Goal: Task Accomplishment & Management: Manage account settings

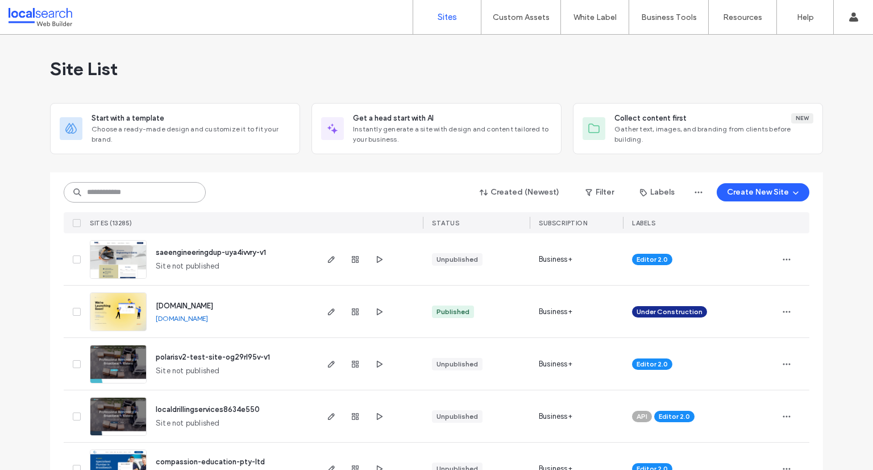
click at [121, 195] on input at bounding box center [135, 192] width 142 height 20
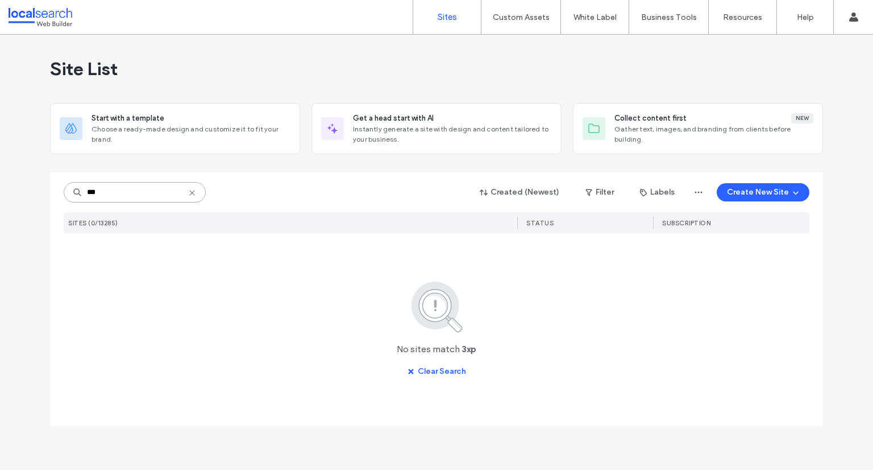
type input "***"
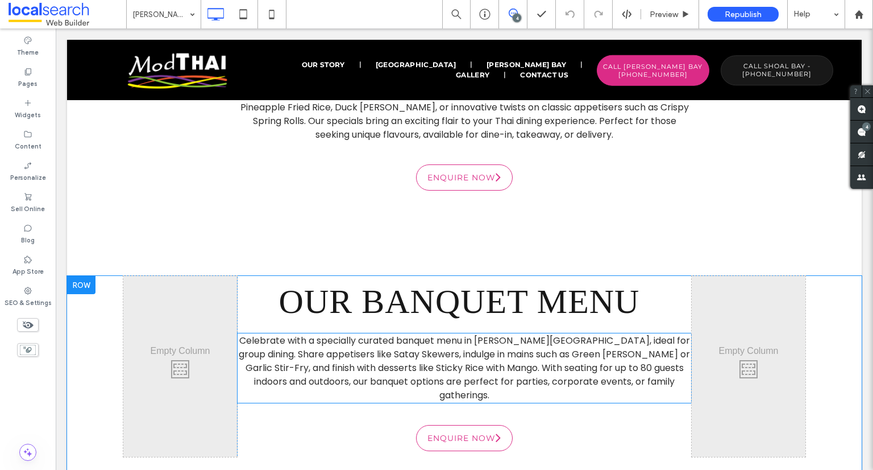
scroll to position [3235, 0]
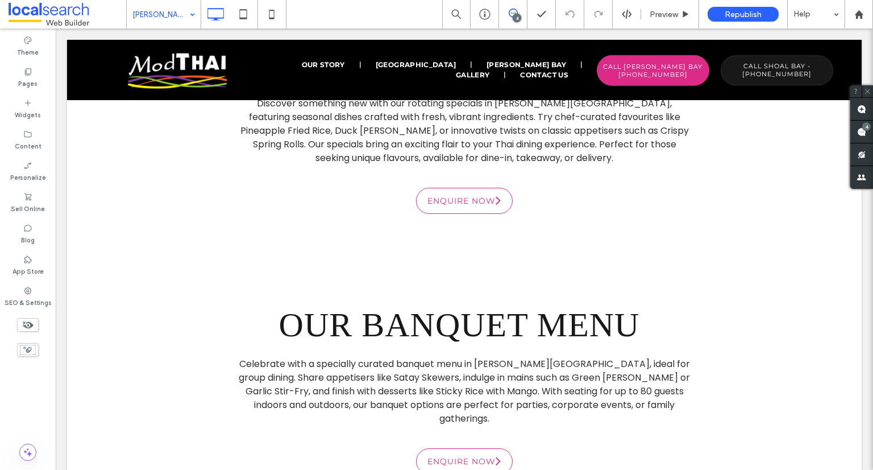
click at [517, 13] on use at bounding box center [513, 13] width 9 height 9
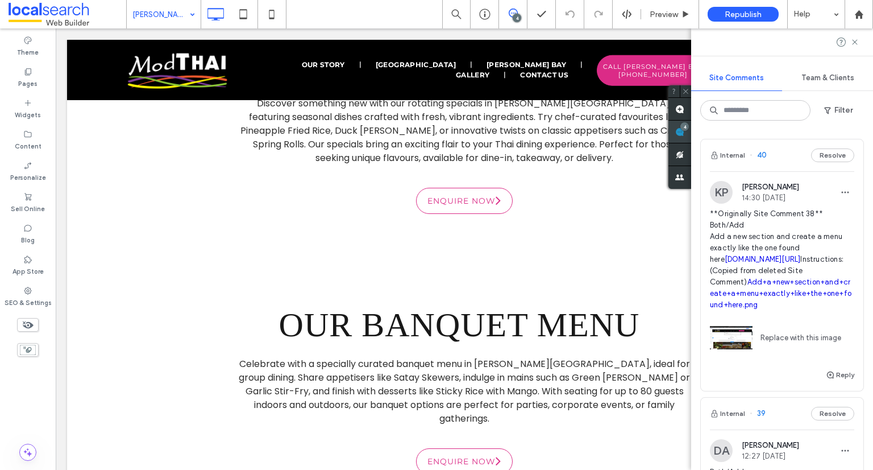
click at [862, 132] on div "Site Comments Team & Clients Filter Internal 40 Resolve KP Keano Pentinio 14:30…" at bounding box center [782, 248] width 182 height 441
click at [765, 155] on span "40" at bounding box center [758, 155] width 17 height 11
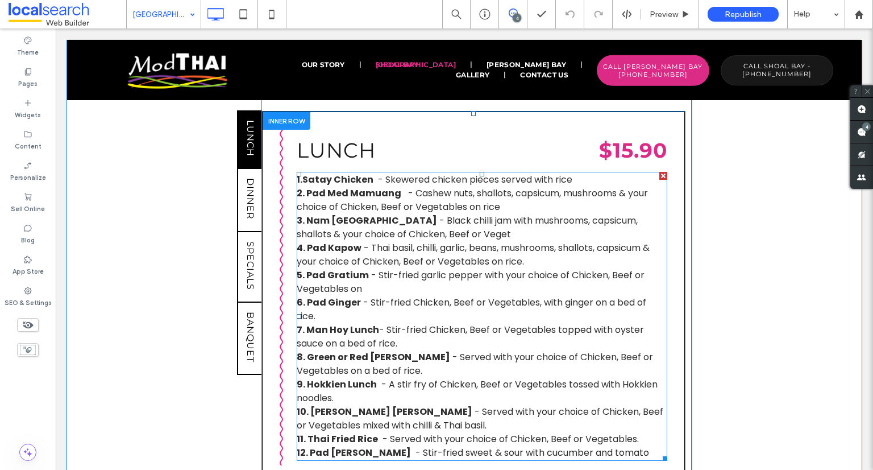
scroll to position [928, 0]
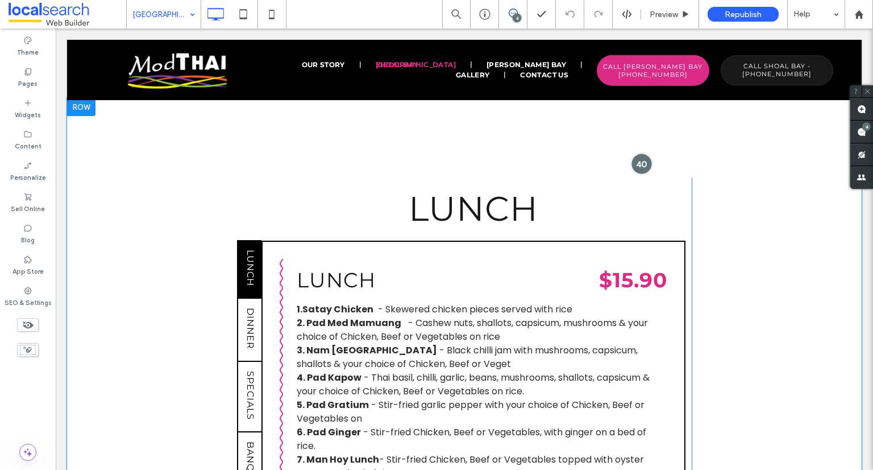
click at [638, 153] on div at bounding box center [641, 163] width 21 height 21
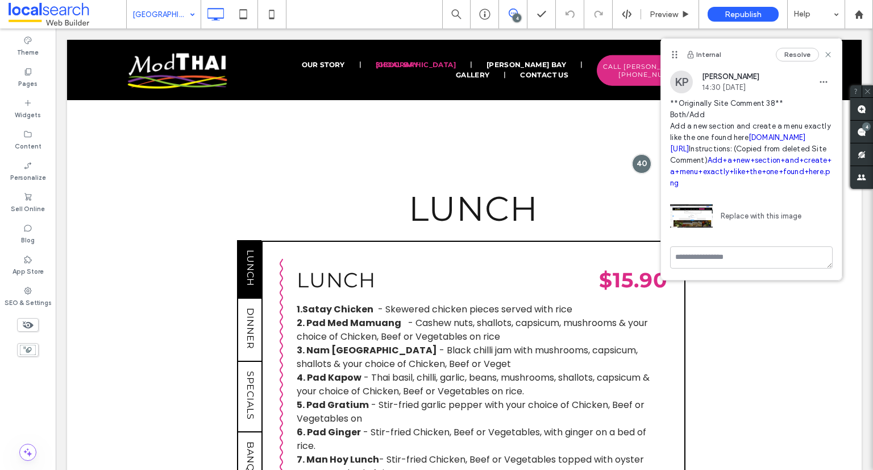
scroll to position [0, 0]
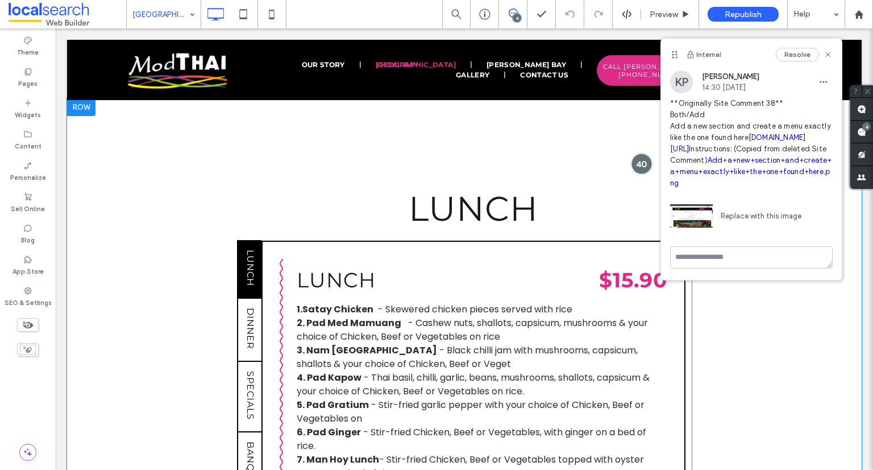
click at [636, 153] on div at bounding box center [641, 163] width 21 height 21
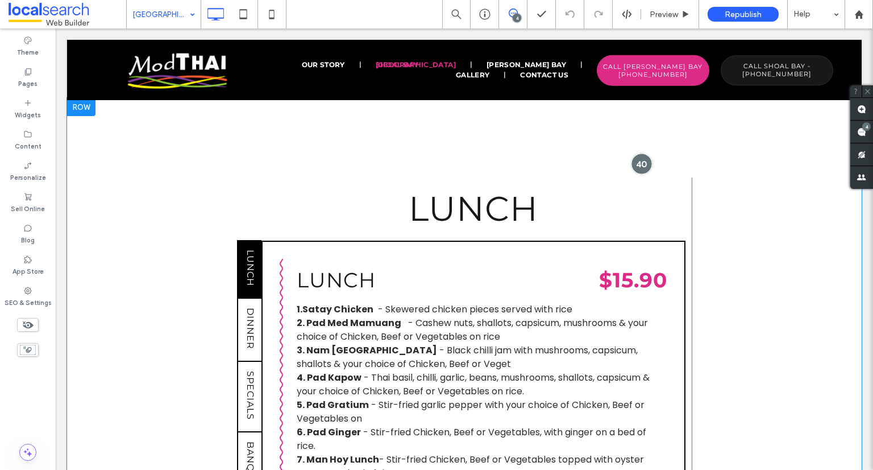
click at [640, 153] on div at bounding box center [641, 163] width 21 height 21
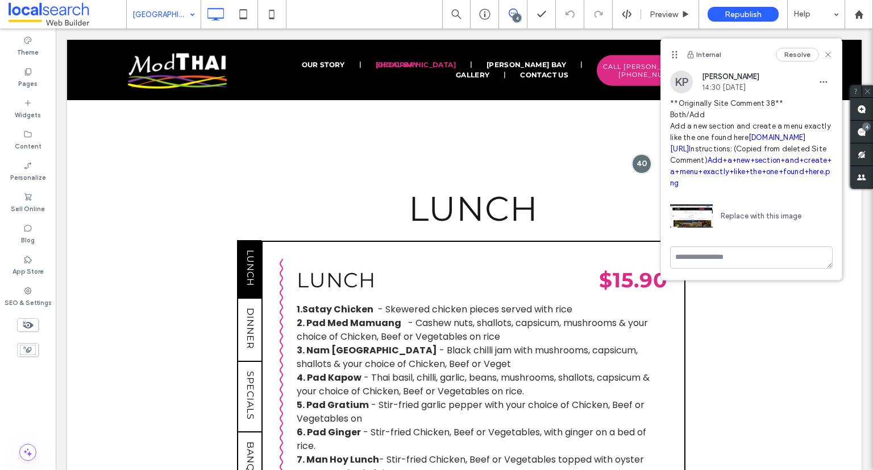
scroll to position [8, 0]
click at [821, 59] on div "Resolve" at bounding box center [804, 55] width 57 height 14
click at [824, 58] on icon at bounding box center [828, 54] width 9 height 9
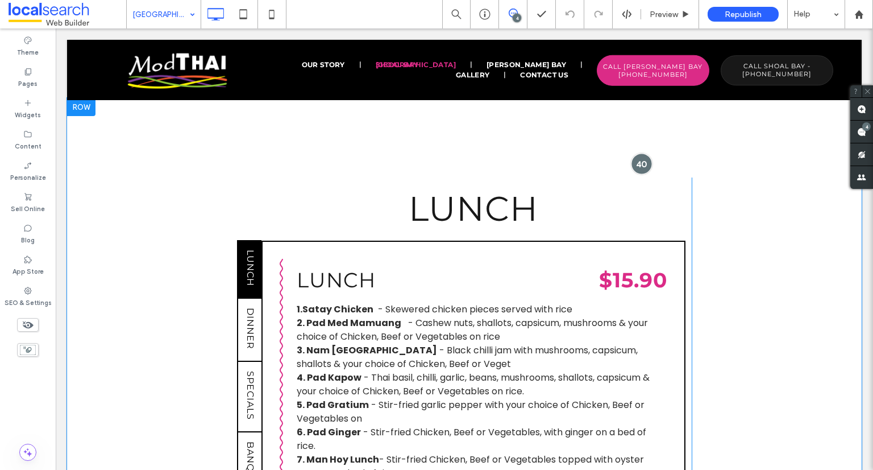
click at [633, 153] on div at bounding box center [641, 163] width 21 height 21
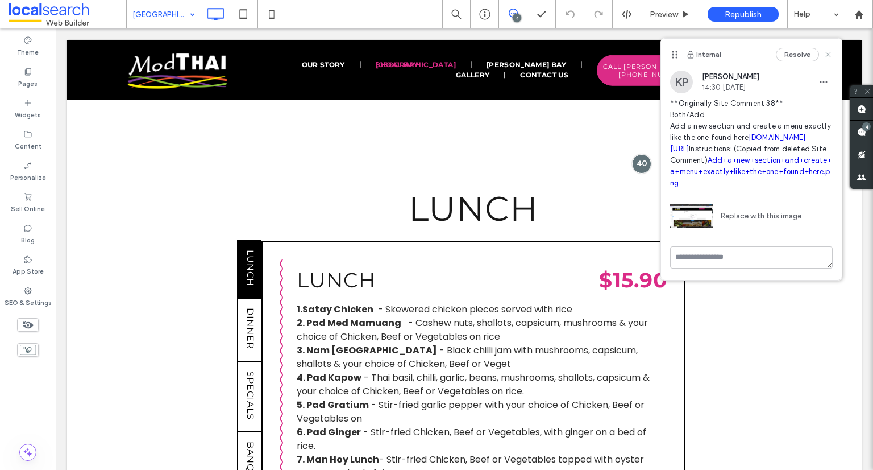
click at [824, 51] on icon at bounding box center [828, 54] width 9 height 9
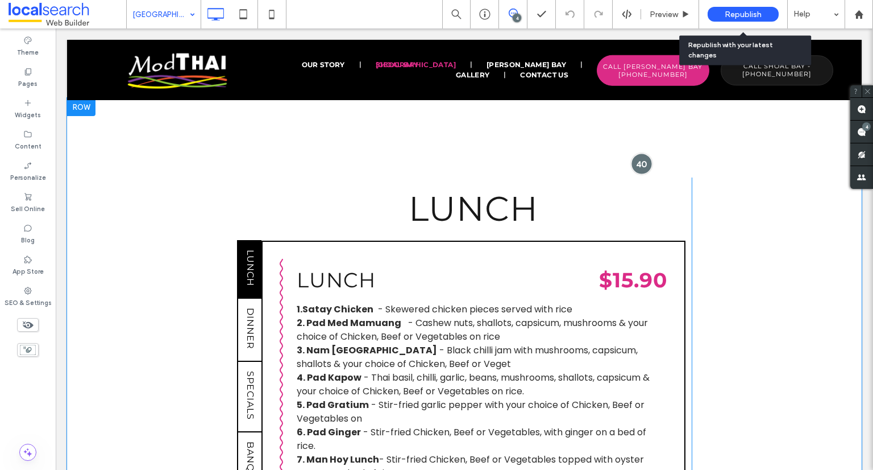
click at [639, 153] on div at bounding box center [641, 163] width 21 height 21
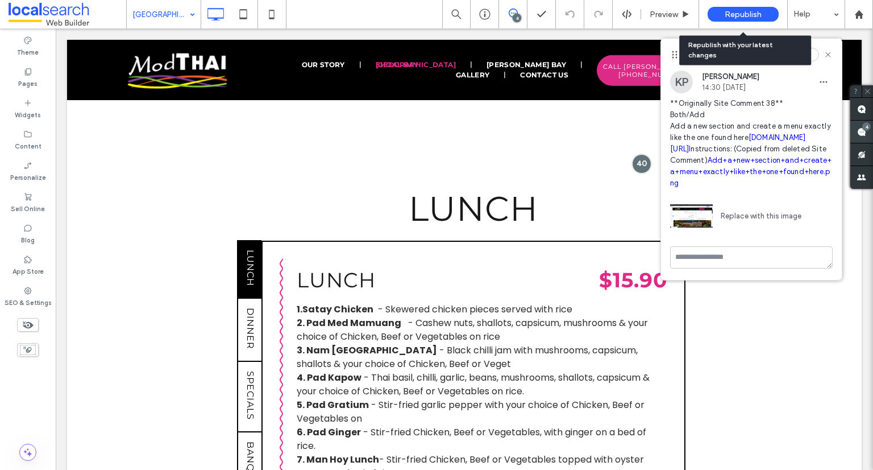
click at [873, 128] on span at bounding box center [861, 132] width 23 height 22
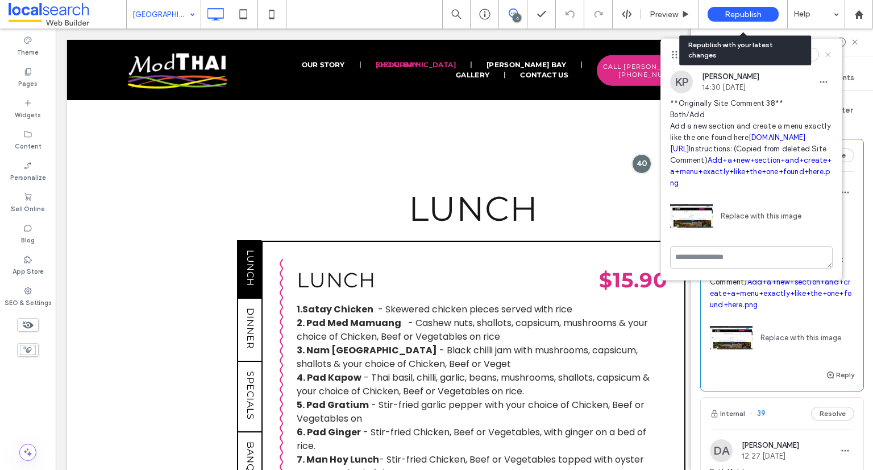
click at [826, 56] on use at bounding box center [828, 54] width 5 height 5
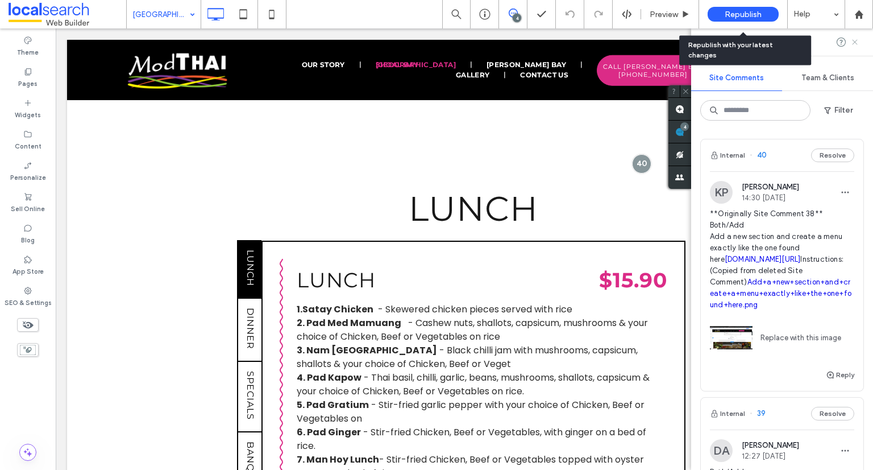
click at [854, 43] on use at bounding box center [854, 41] width 5 height 5
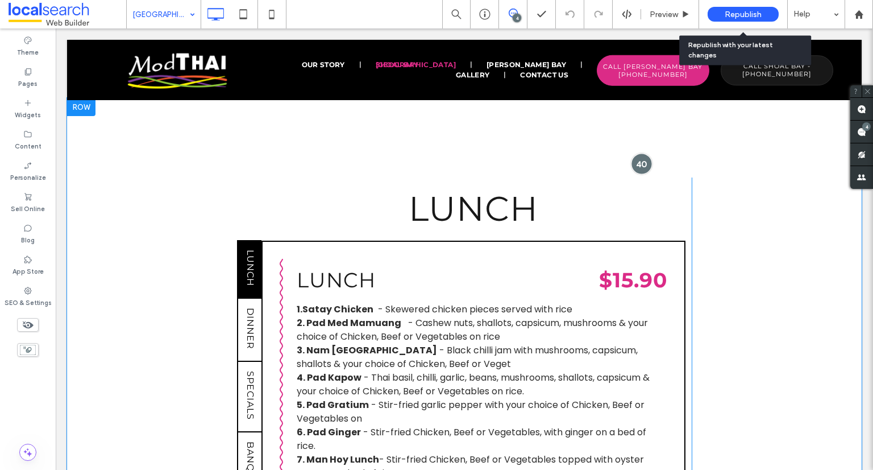
click at [637, 153] on div at bounding box center [641, 163] width 21 height 21
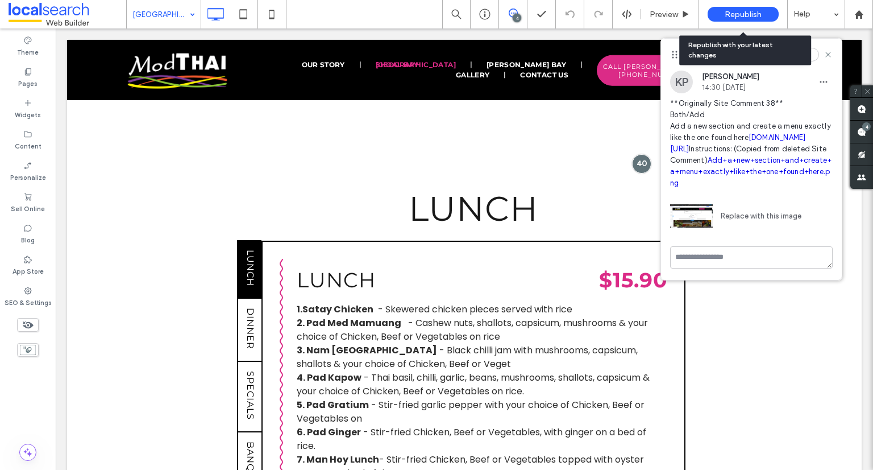
click at [729, 148] on link "rabybay.chopnchill.com.au/food" at bounding box center [737, 143] width 135 height 20
click at [723, 187] on link "Add+a+new+section+and+create+a+menu+exactly+like+the+one+found+here.png" at bounding box center [750, 171] width 161 height 31
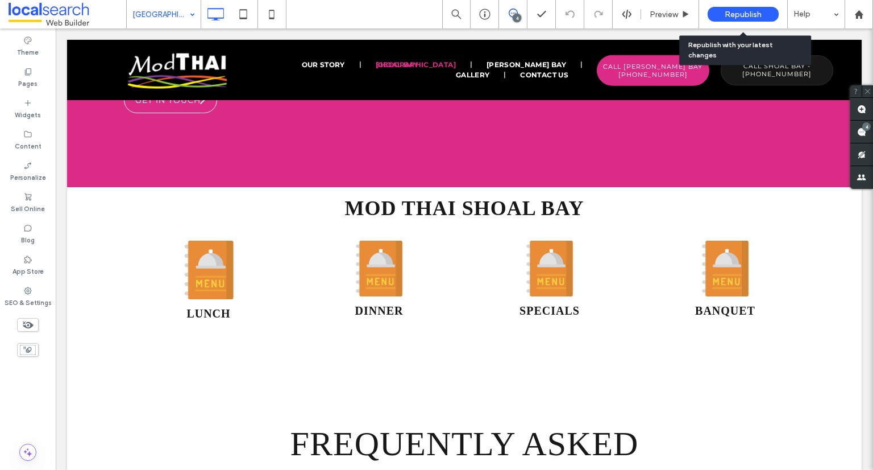
scroll to position [2446, 0]
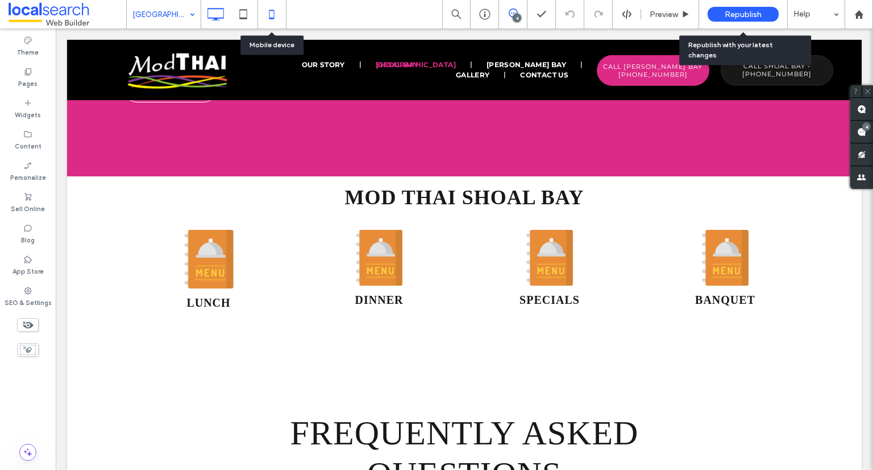
click at [273, 16] on use at bounding box center [271, 14] width 5 height 9
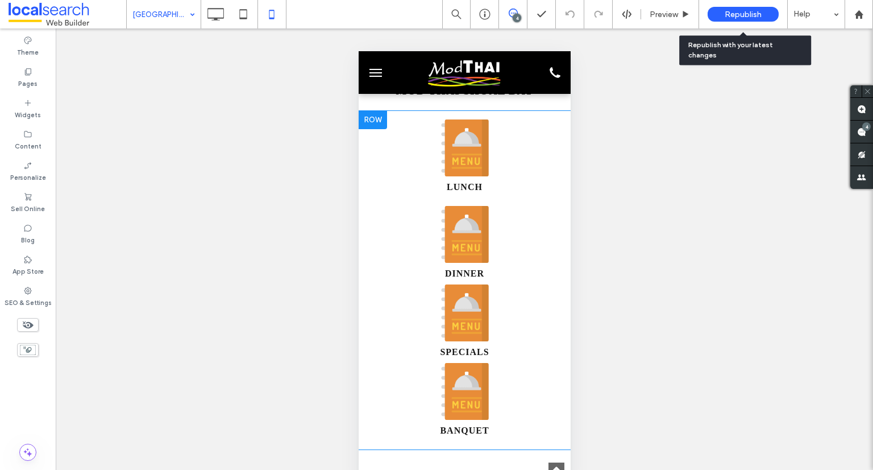
scroll to position [2774, 0]
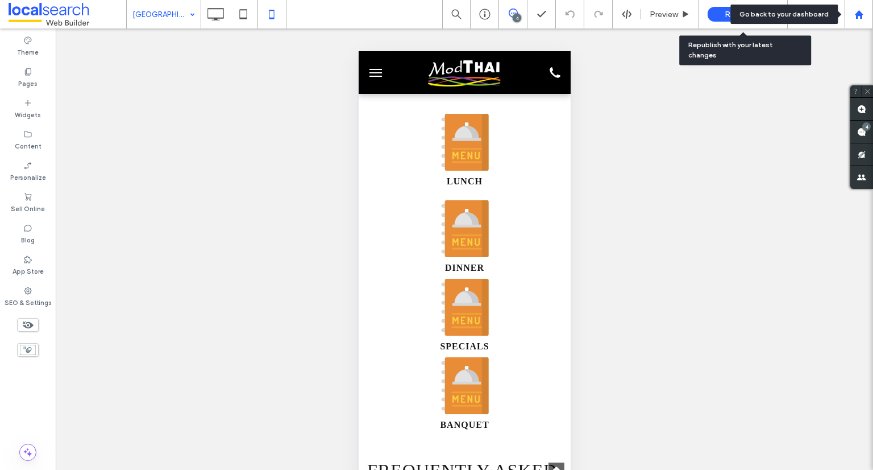
click at [855, 11] on icon at bounding box center [859, 15] width 10 height 10
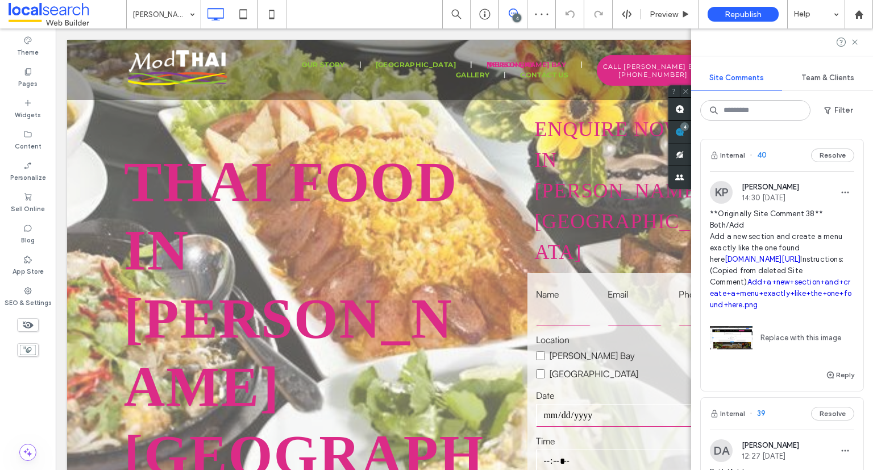
click at [762, 157] on span "40" at bounding box center [758, 155] width 17 height 11
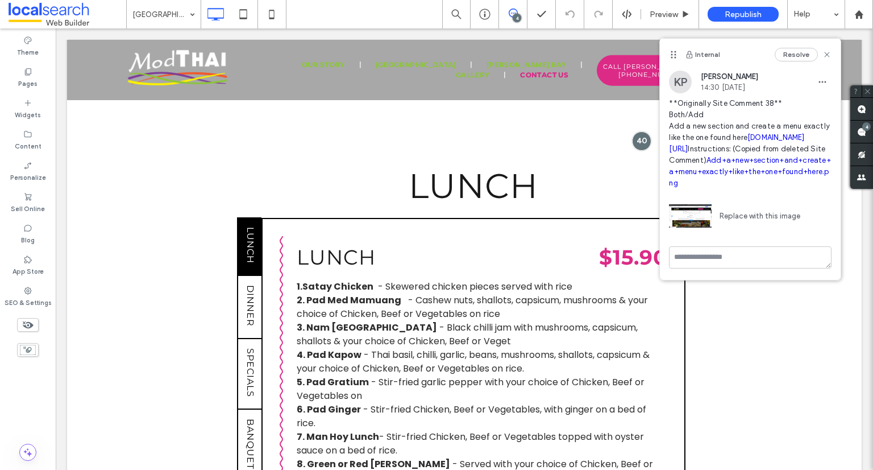
click at [714, 151] on link "rabybay.chopnchill.com.au/food" at bounding box center [736, 143] width 135 height 20
click at [715, 189] on span "**Originally Site Comment 38** Both/Add Add a new section and create a menu exa…" at bounding box center [750, 143] width 163 height 91
click at [715, 187] on link "Add+a+new+section+and+create+a+menu+exactly+like+the+one+found+here.png" at bounding box center [749, 171] width 161 height 31
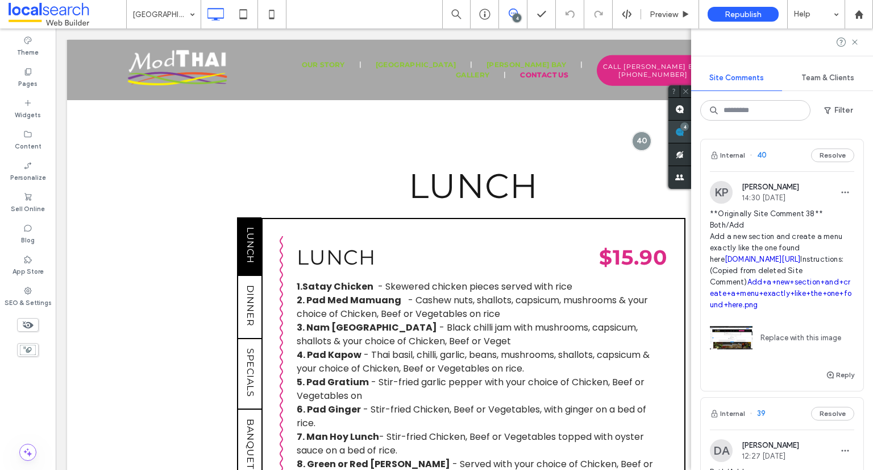
click at [691, 126] on div "4" at bounding box center [680, 132] width 23 height 23
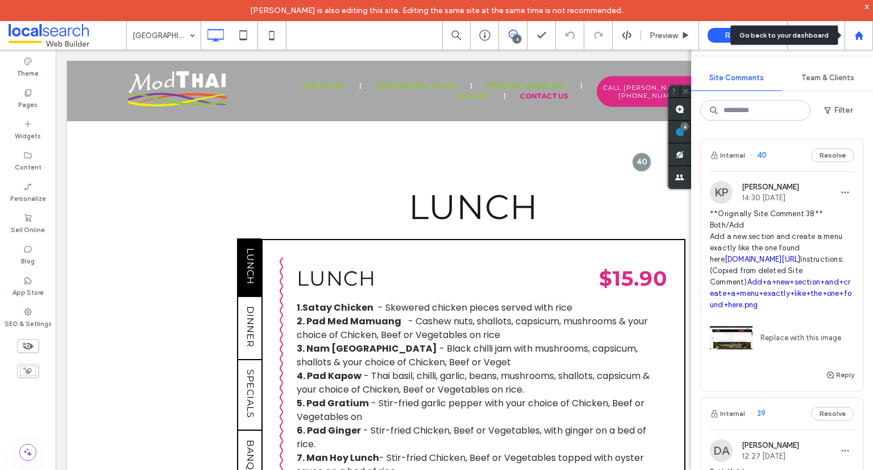
click at [855, 37] on icon at bounding box center [859, 36] width 10 height 10
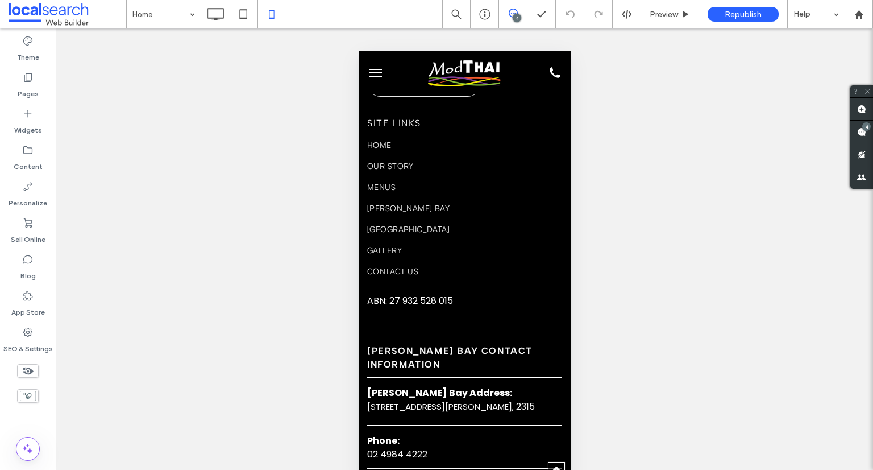
scroll to position [5133, 0]
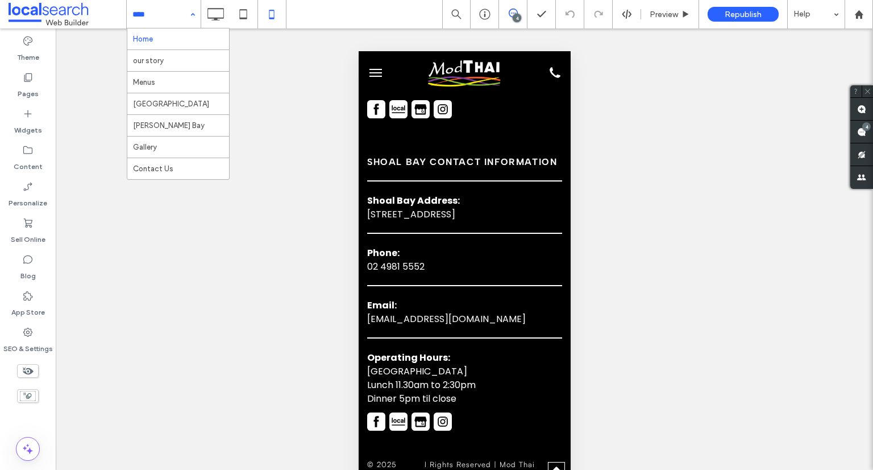
click at [168, 12] on input at bounding box center [160, 14] width 57 height 28
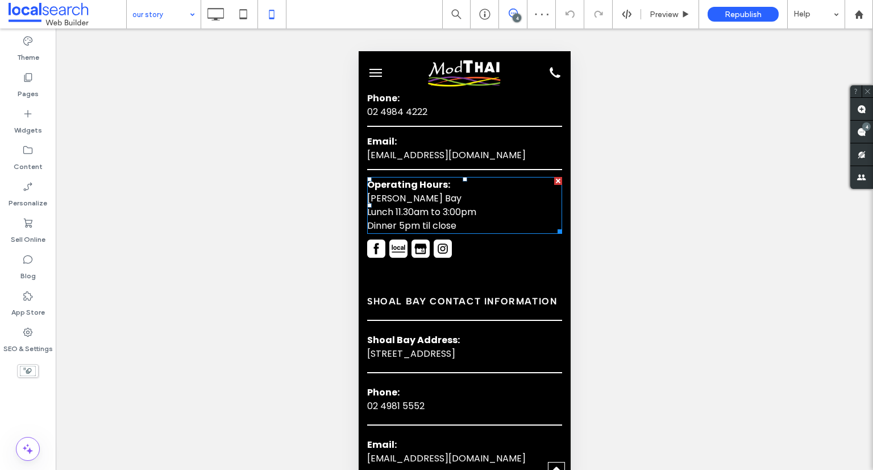
scroll to position [1471, 0]
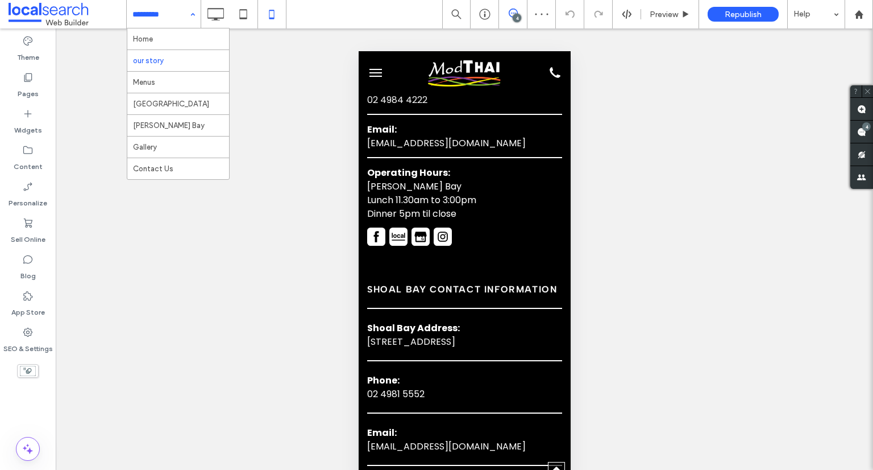
click at [153, 19] on input at bounding box center [160, 14] width 57 height 28
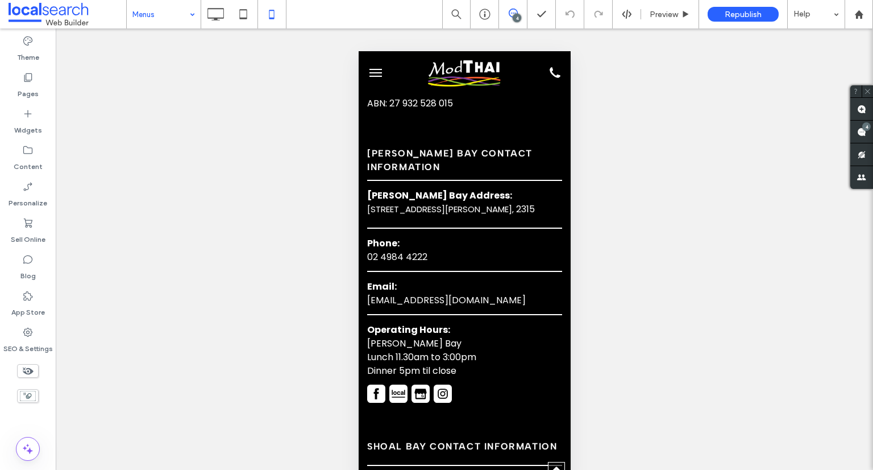
scroll to position [2663, 0]
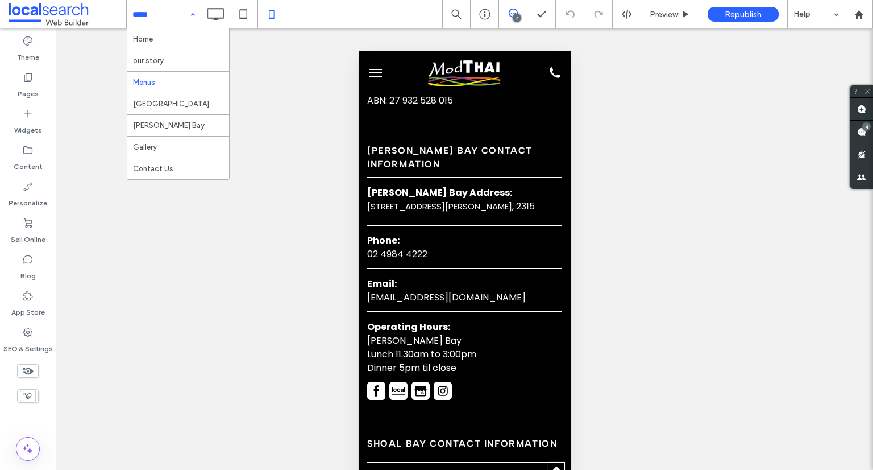
click at [182, 24] on input at bounding box center [160, 14] width 57 height 28
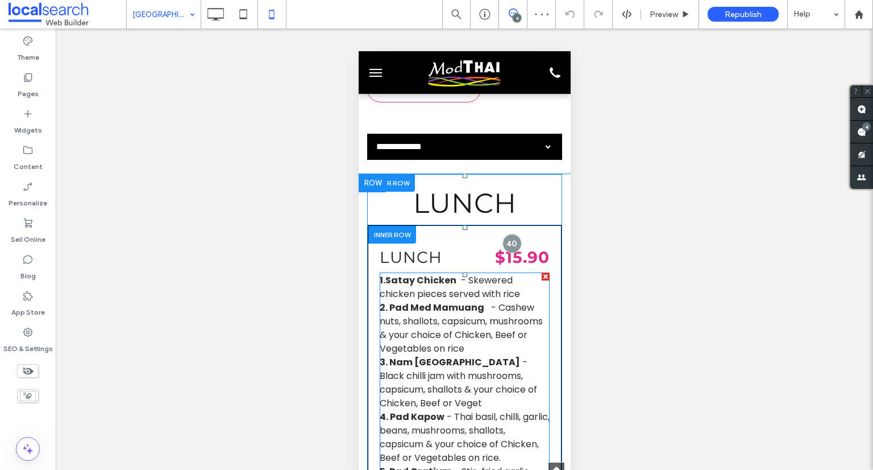
scroll to position [964, 0]
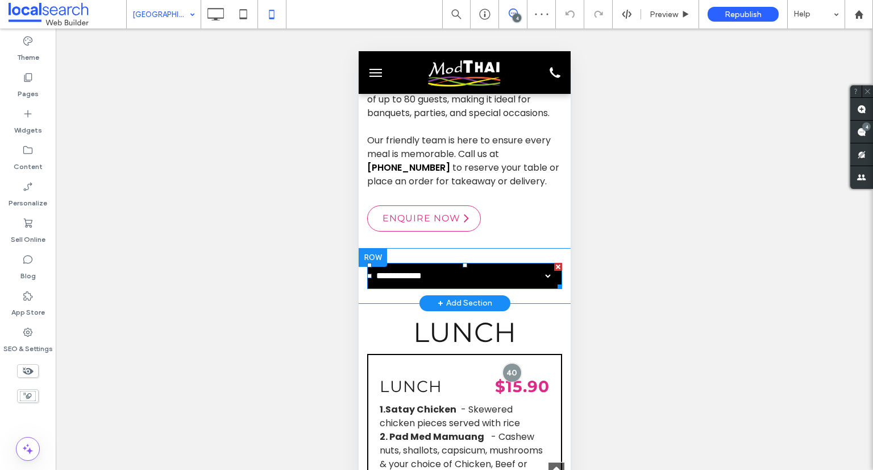
click at [512, 263] on span at bounding box center [464, 276] width 195 height 26
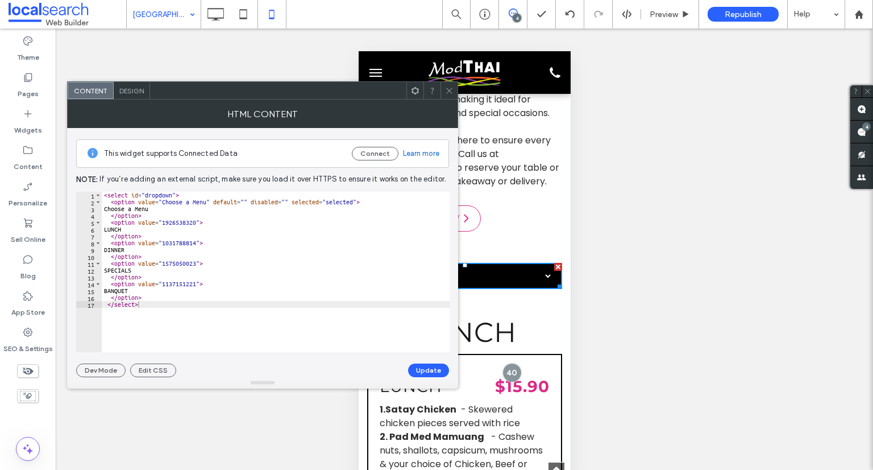
click at [454, 86] on div at bounding box center [449, 90] width 17 height 17
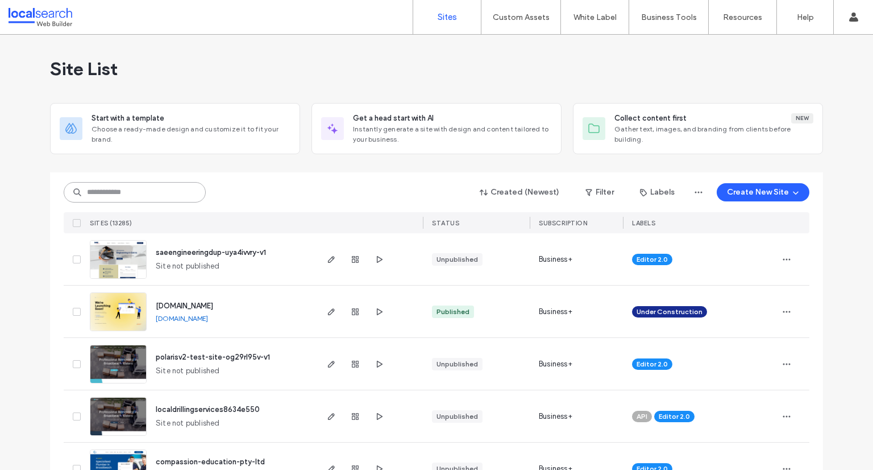
click at [155, 186] on input at bounding box center [135, 192] width 142 height 20
paste input "********"
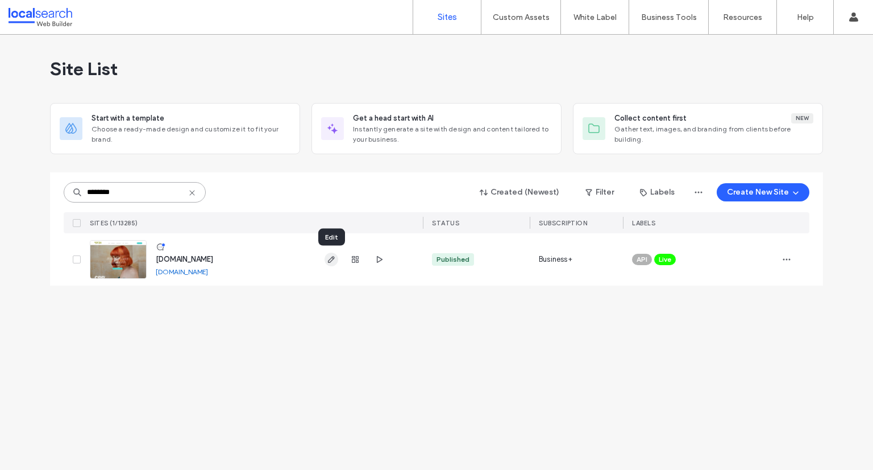
type input "********"
click at [334, 258] on use "button" at bounding box center [331, 259] width 7 height 7
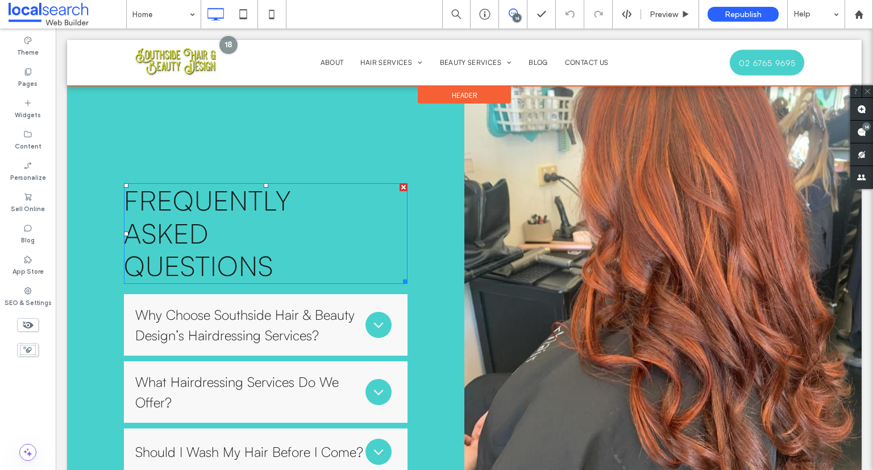
scroll to position [4253, 0]
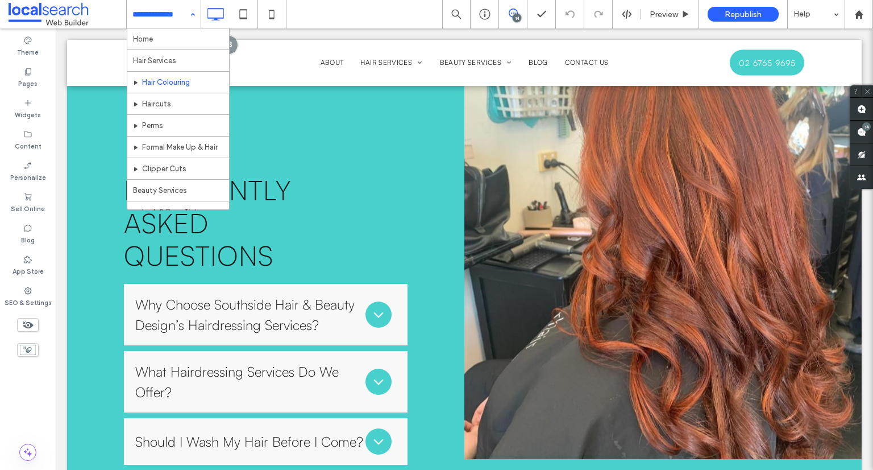
click at [150, 13] on input at bounding box center [160, 14] width 57 height 28
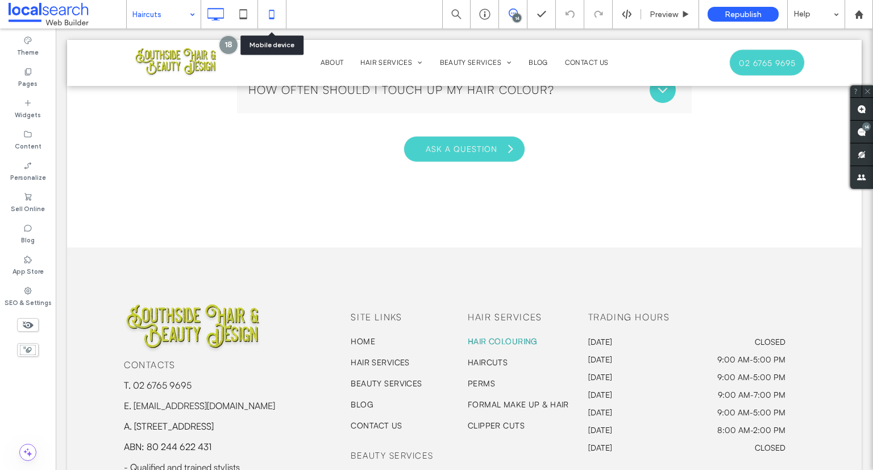
click at [280, 16] on icon at bounding box center [271, 14] width 23 height 23
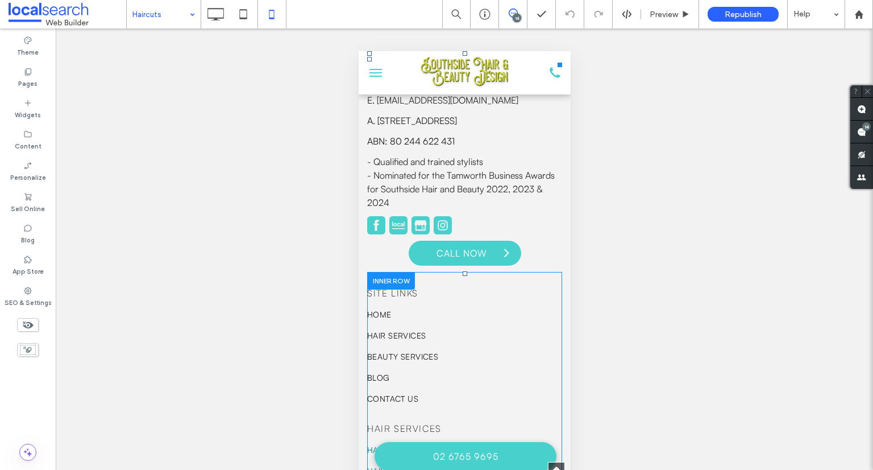
scroll to position [2833, 0]
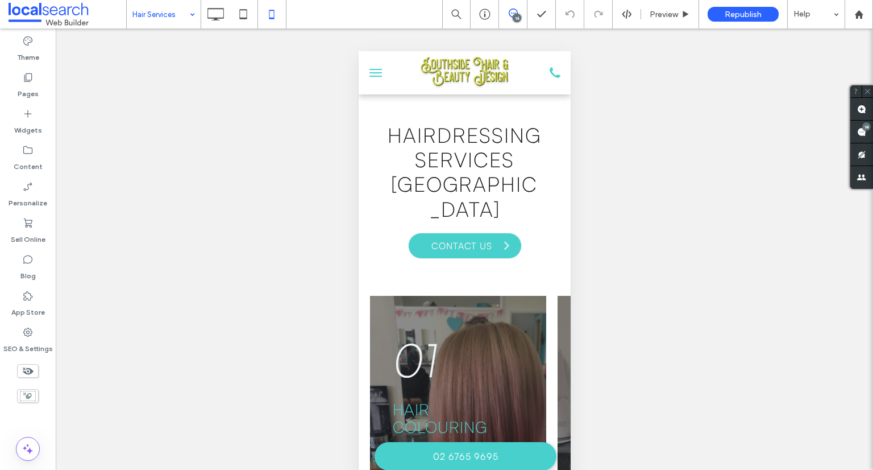
click at [511, 16] on use at bounding box center [513, 13] width 9 height 9
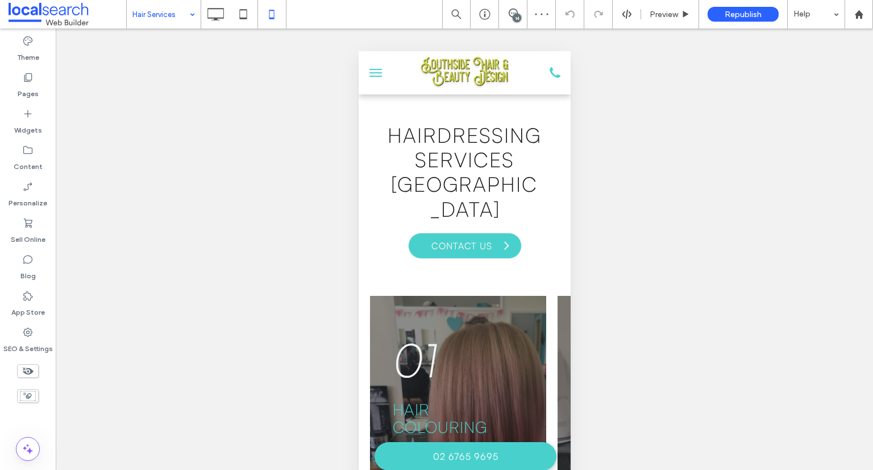
click at [514, 17] on div "14" at bounding box center [517, 18] width 9 height 9
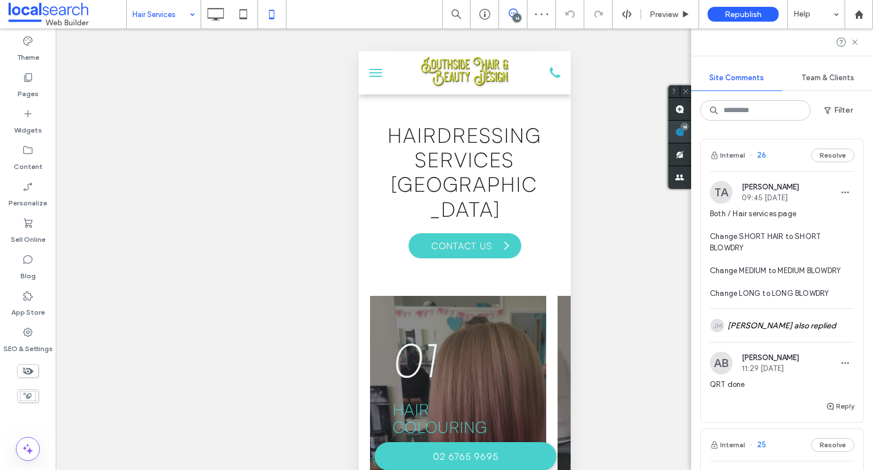
click at [691, 136] on span at bounding box center [680, 132] width 23 height 22
click at [790, 323] on div "[PERSON_NAME] also replied" at bounding box center [782, 325] width 144 height 33
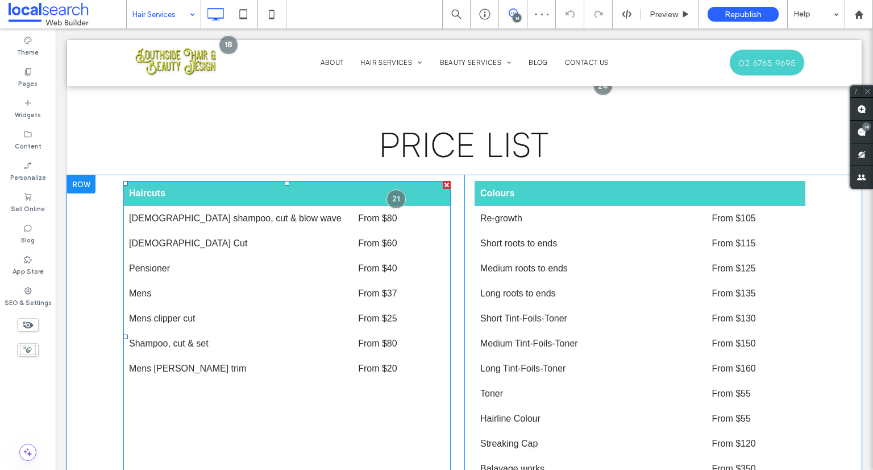
scroll to position [1700, 0]
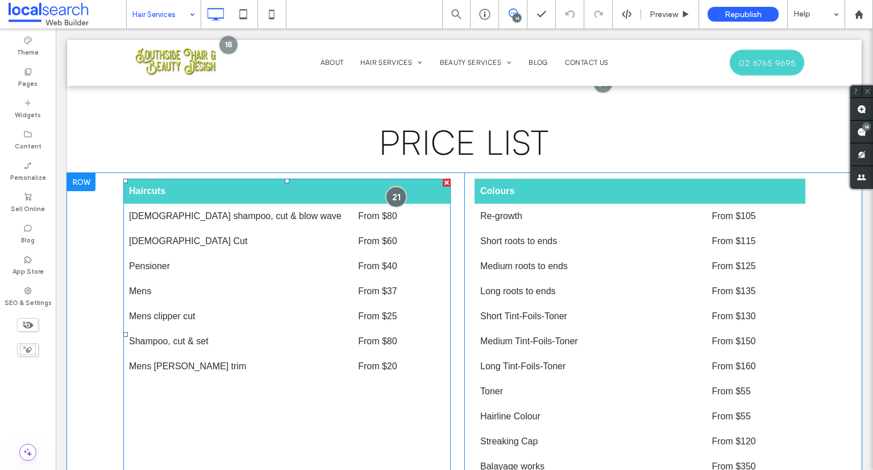
click at [389, 186] on div at bounding box center [395, 196] width 21 height 21
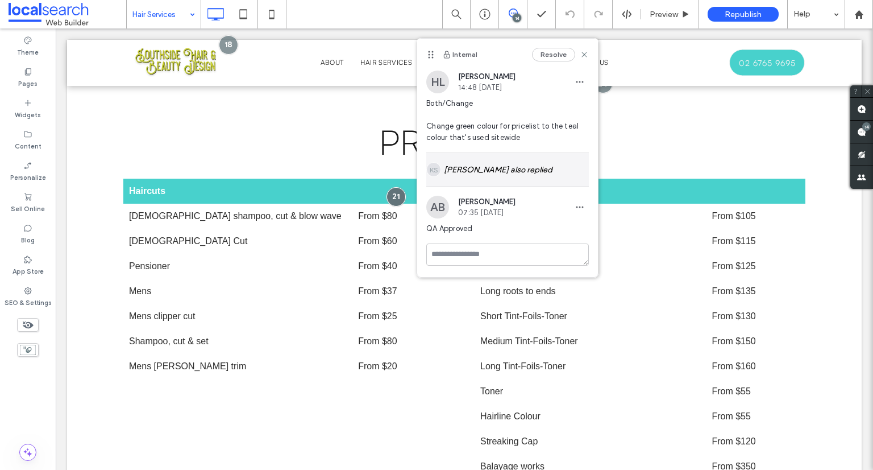
click at [479, 171] on div "KS [PERSON_NAME] also replied" at bounding box center [507, 169] width 163 height 33
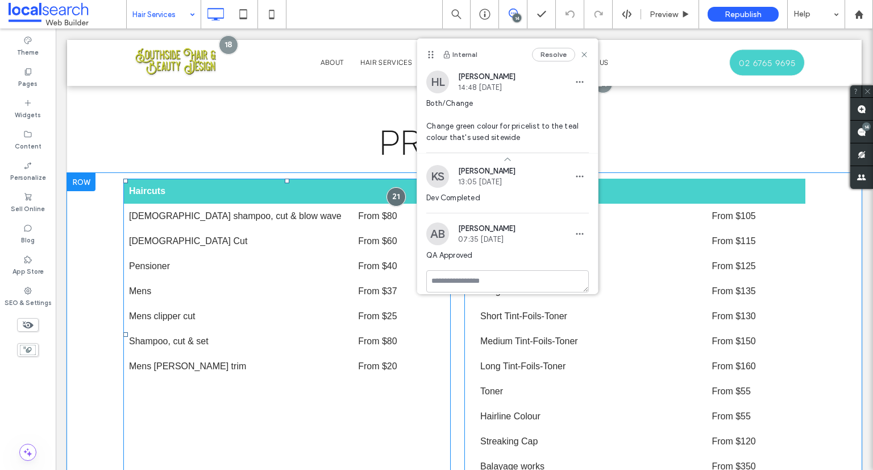
click at [337, 196] on span at bounding box center [286, 334] width 327 height 312
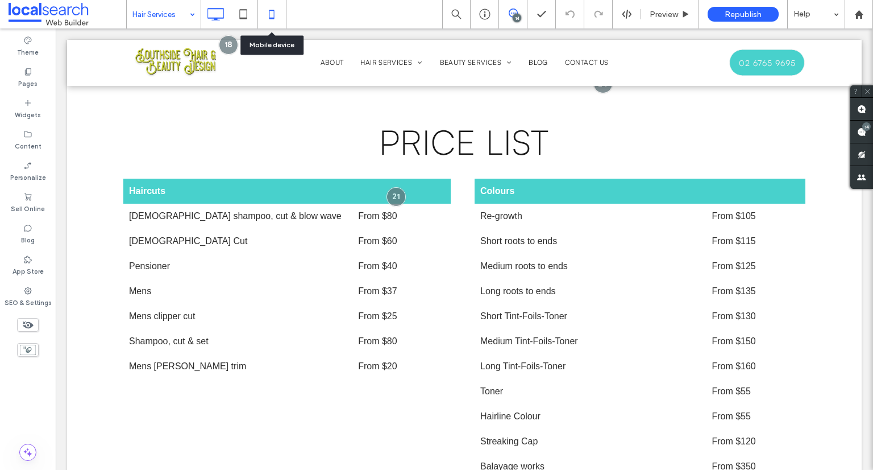
click at [277, 24] on icon at bounding box center [271, 14] width 23 height 23
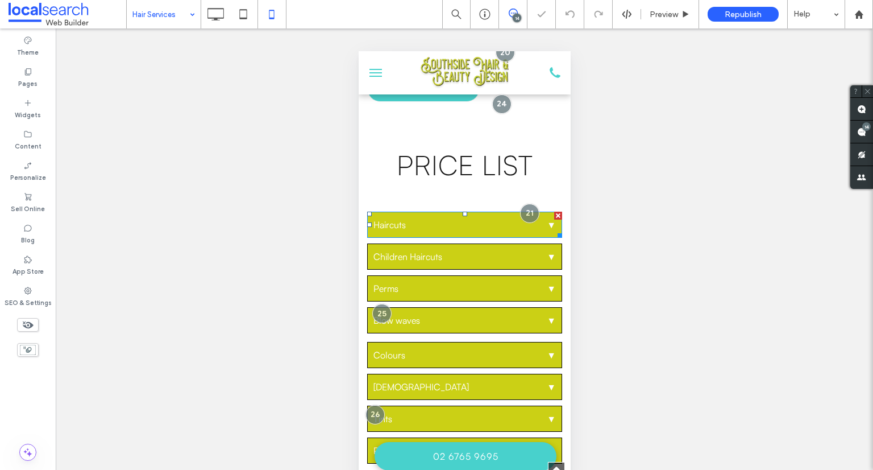
scroll to position [1096, 0]
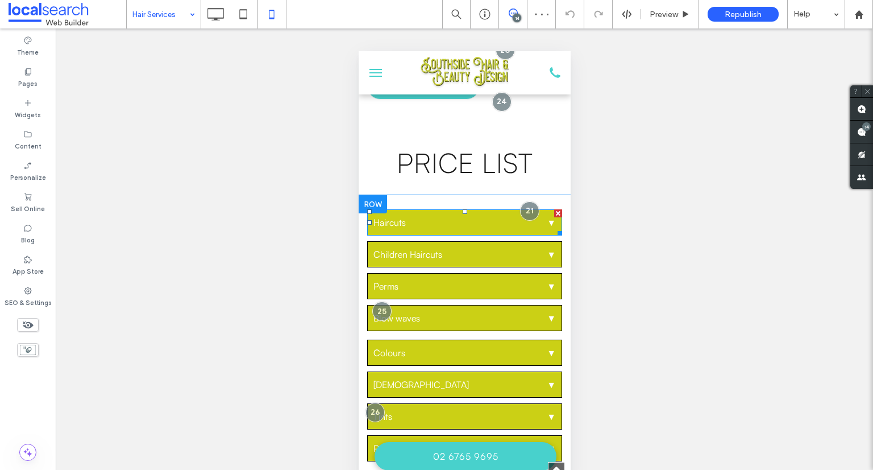
click at [444, 209] on span at bounding box center [464, 222] width 195 height 26
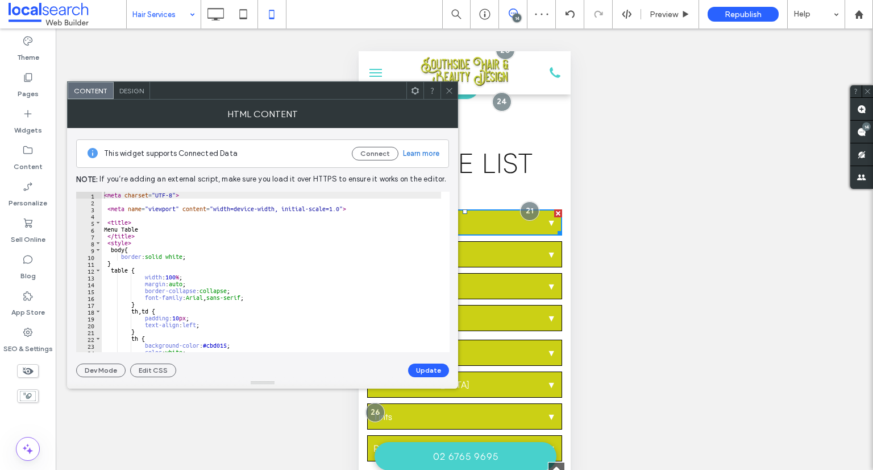
click at [327, 249] on div "< meta charset = "UTF-8" > < meta name = "viewport" content = "width=device-wid…" at bounding box center [273, 279] width 343 height 175
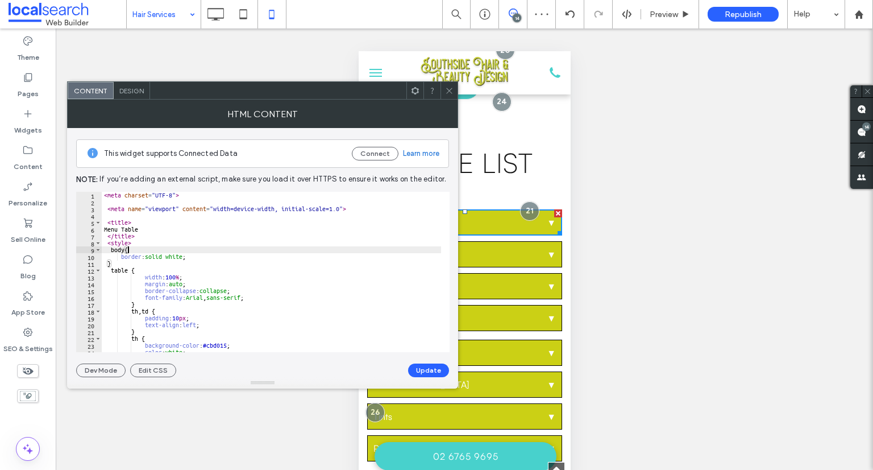
type textarea "**********"
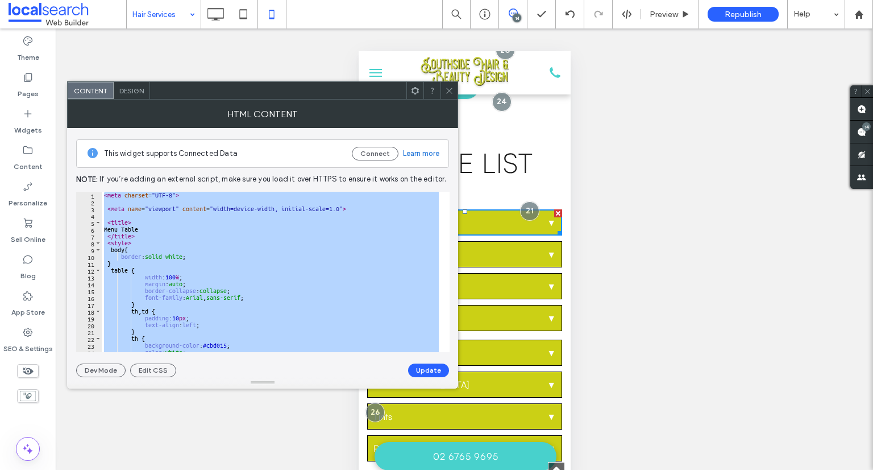
click at [448, 94] on span at bounding box center [449, 90] width 9 height 17
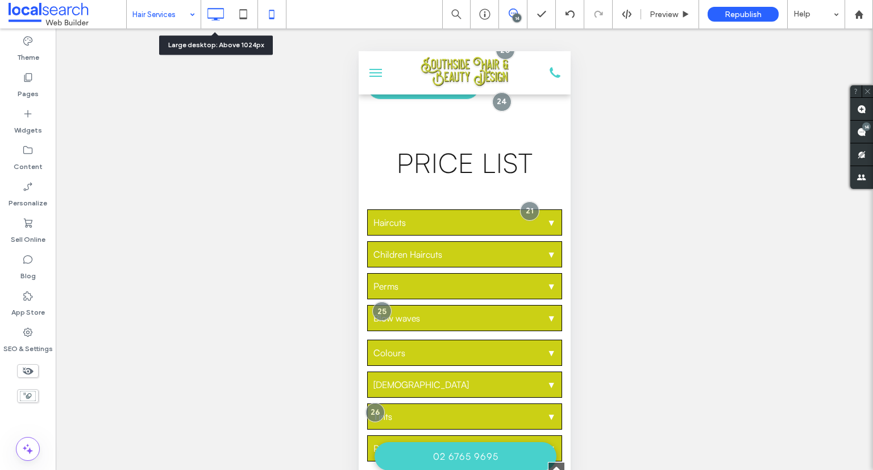
click at [217, 16] on icon at bounding box center [215, 14] width 23 height 23
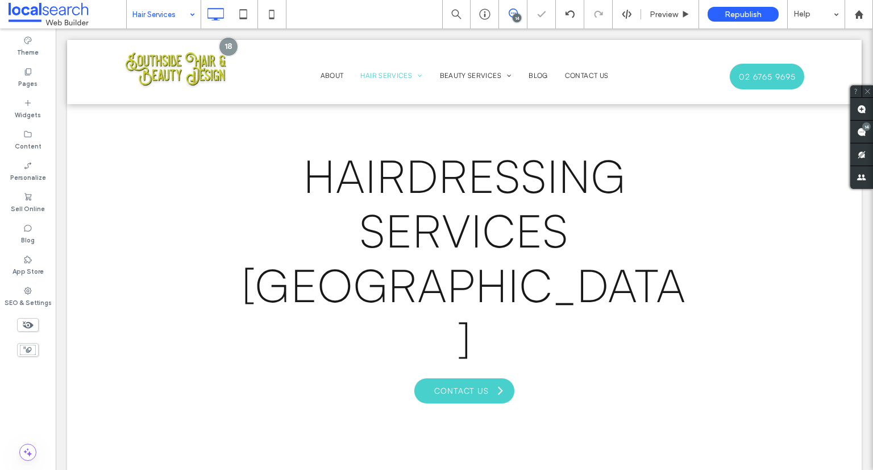
scroll to position [0, 0]
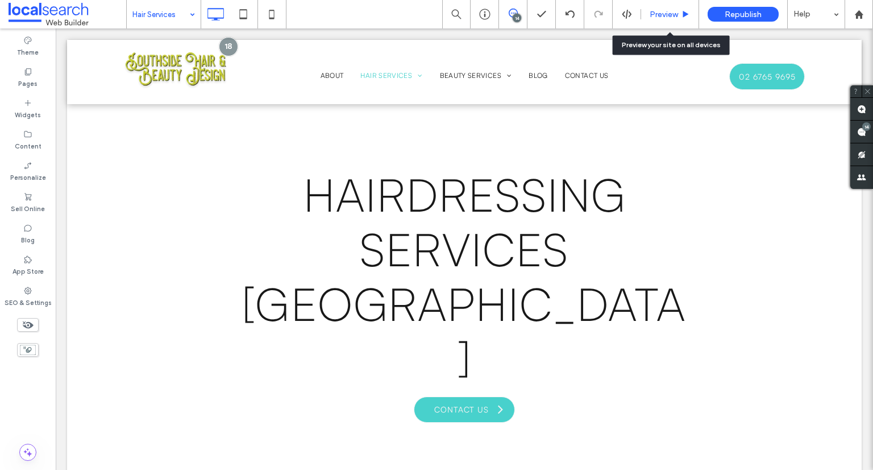
click at [656, 7] on div "Preview" at bounding box center [670, 14] width 58 height 28
click at [659, 16] on span "Preview" at bounding box center [664, 15] width 28 height 10
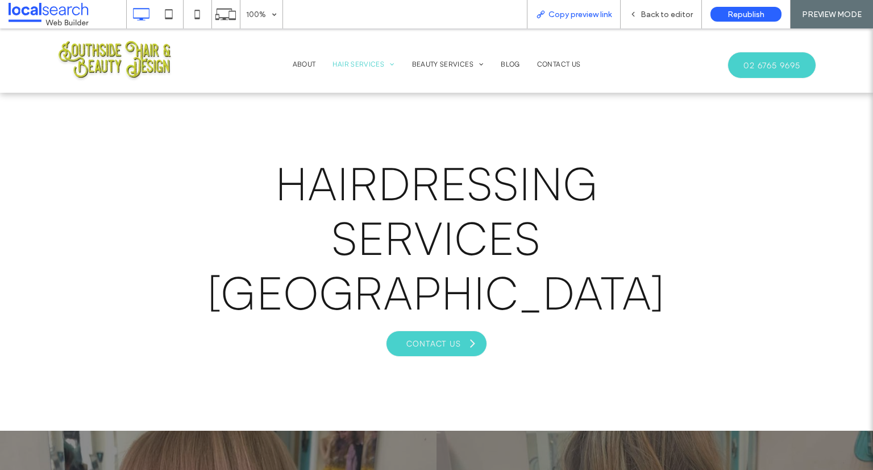
click at [585, 13] on span "Copy preview link" at bounding box center [580, 15] width 63 height 10
